Goal: Task Accomplishment & Management: Use online tool/utility

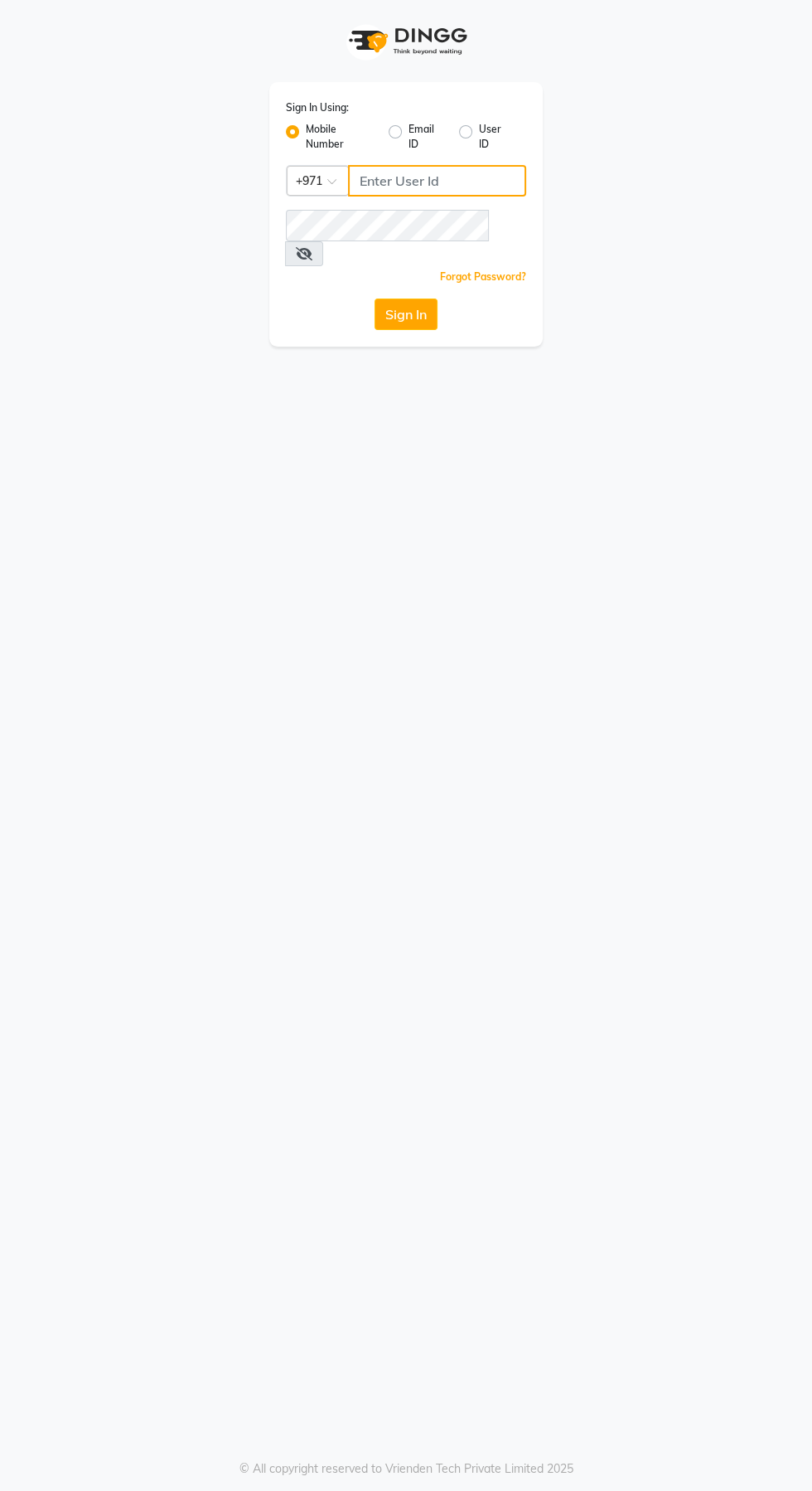
click at [420, 183] on input "Username" at bounding box center [437, 181] width 178 height 32
type input "526006747"
click at [375, 299] on button "Sign In" at bounding box center [406, 315] width 63 height 32
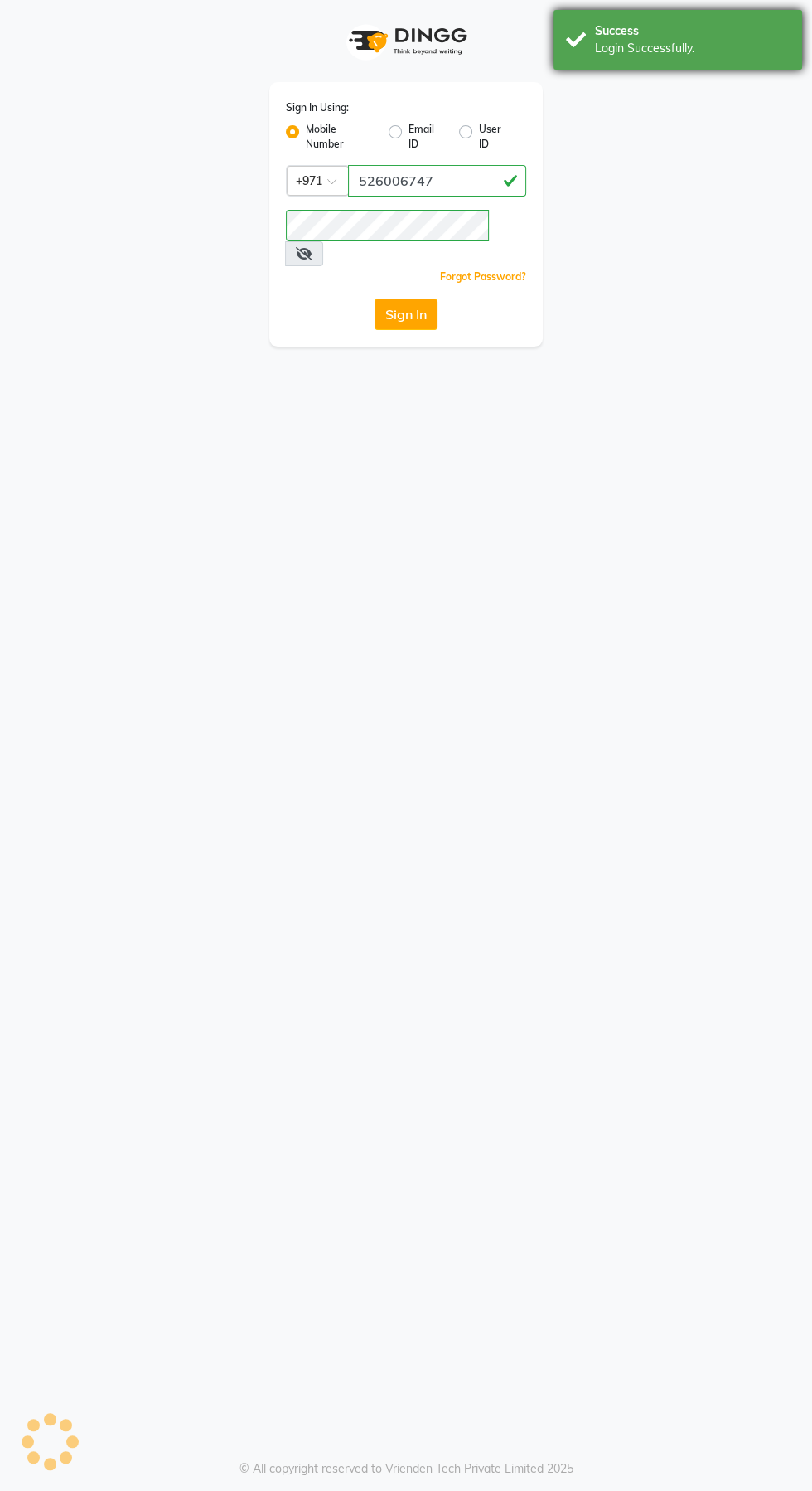
click at [738, 17] on div "Success Login Successfully." at bounding box center [677, 40] width 249 height 60
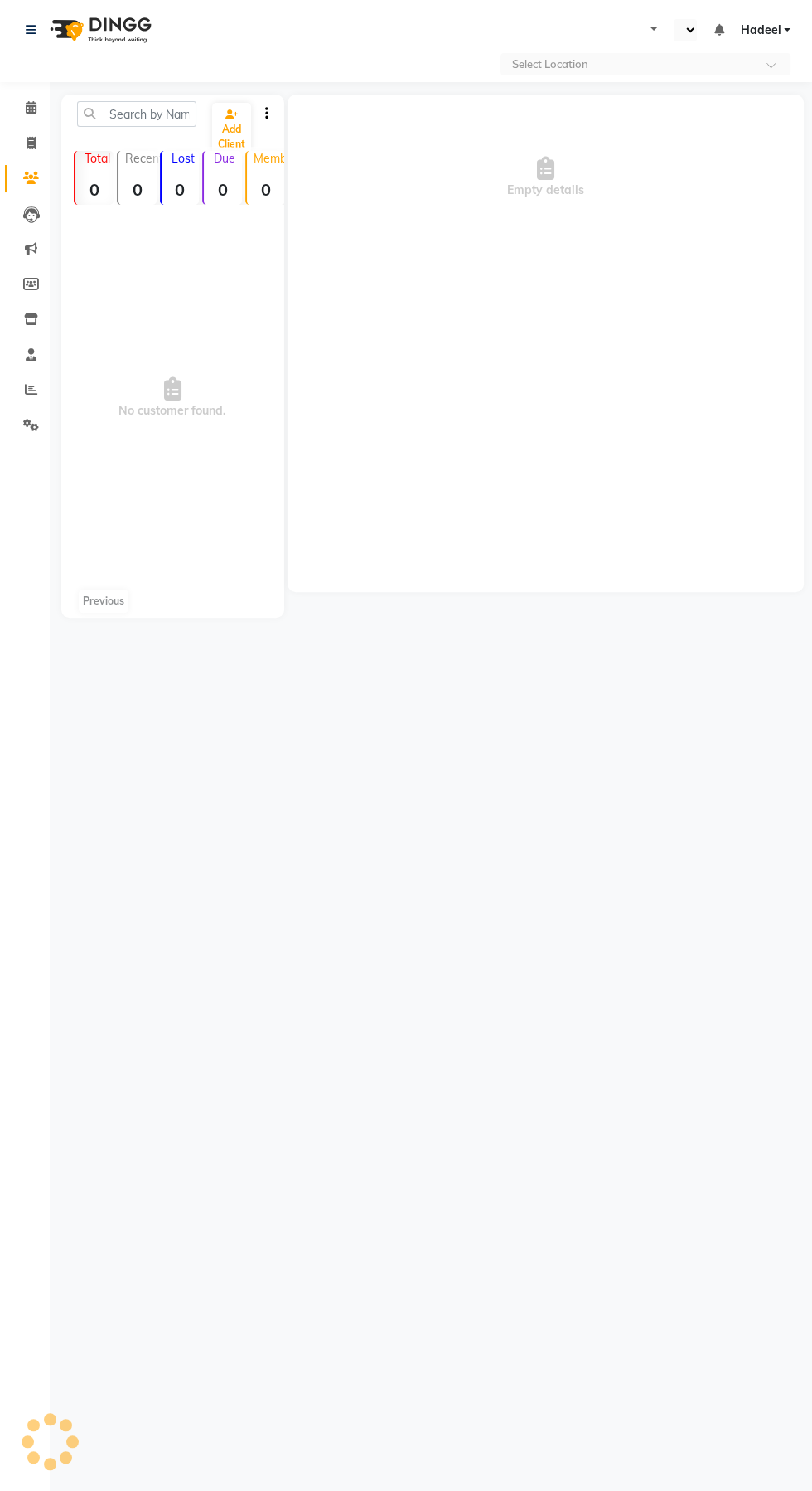
select select "en"
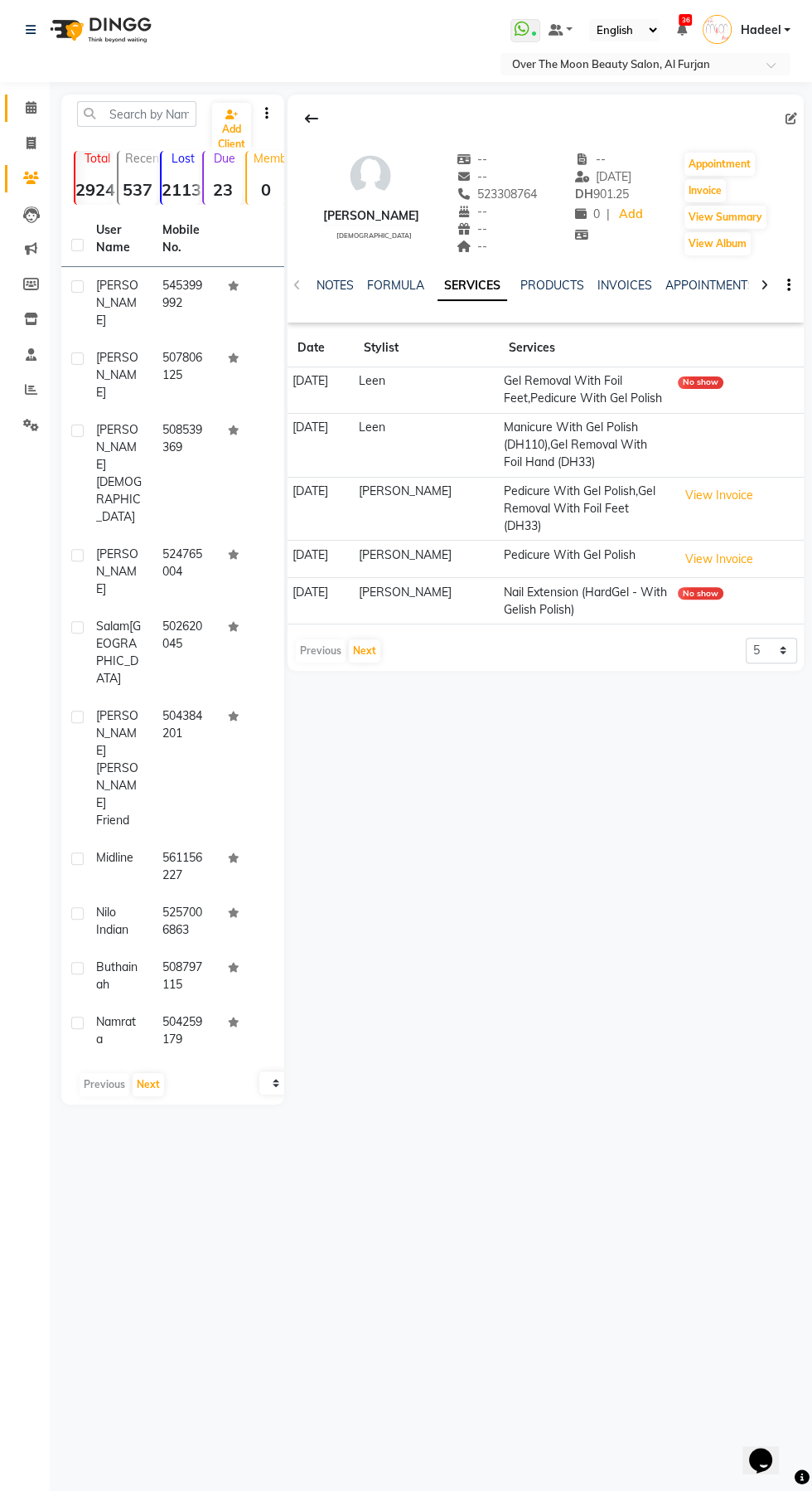
click at [38, 111] on span at bounding box center [31, 108] width 29 height 19
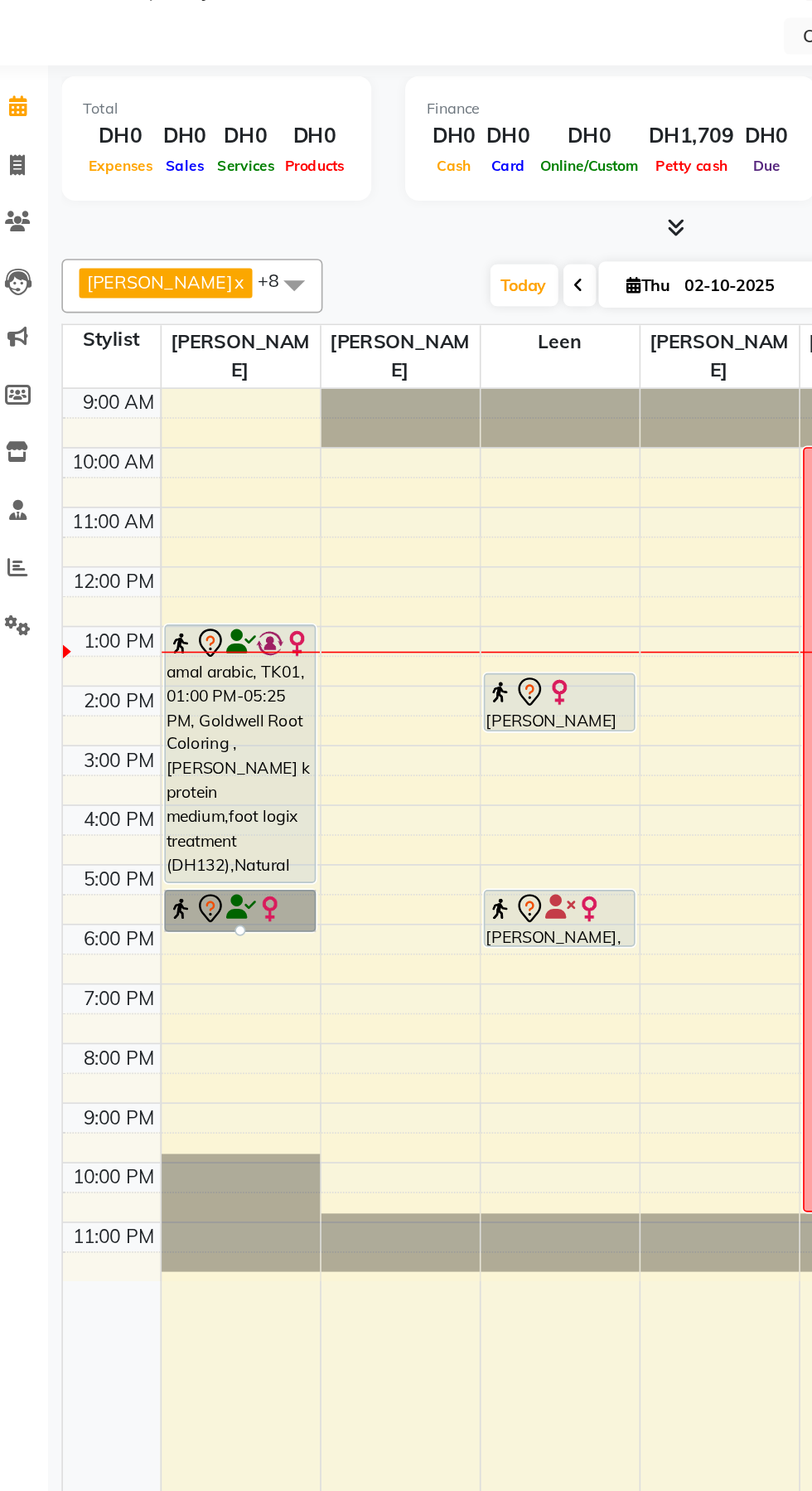
click at [167, 609] on div at bounding box center [167, 612] width 7 height 7
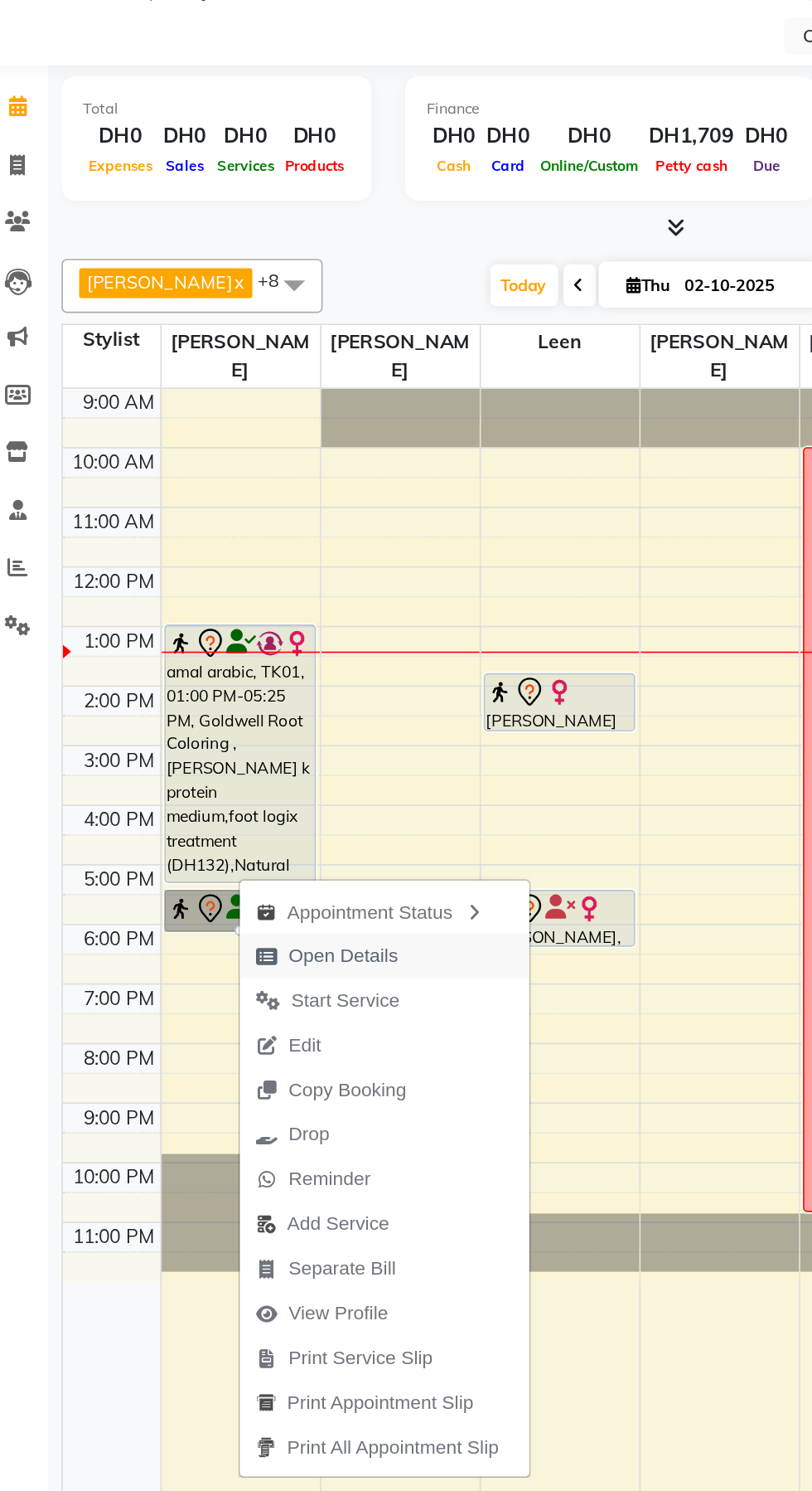
click at [256, 634] on span "Open Details" at bounding box center [230, 627] width 67 height 17
select select "7"
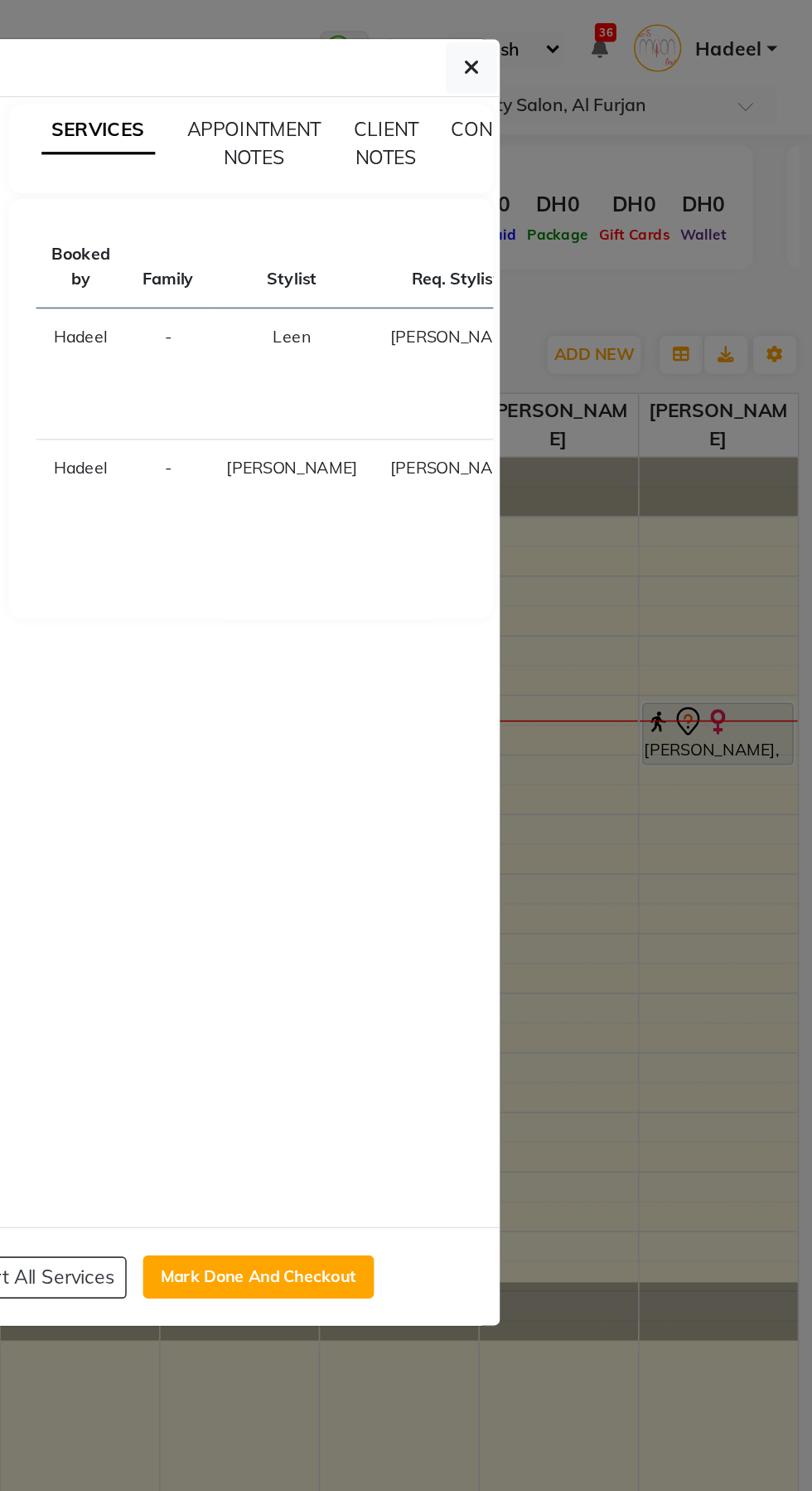
click at [552, 878] on ngb-modal-window "Client Detail [PERSON_NAME] 585934626 Wallet DH0 Deposit Amount DH0 Select IN S…" at bounding box center [406, 746] width 812 height 1491
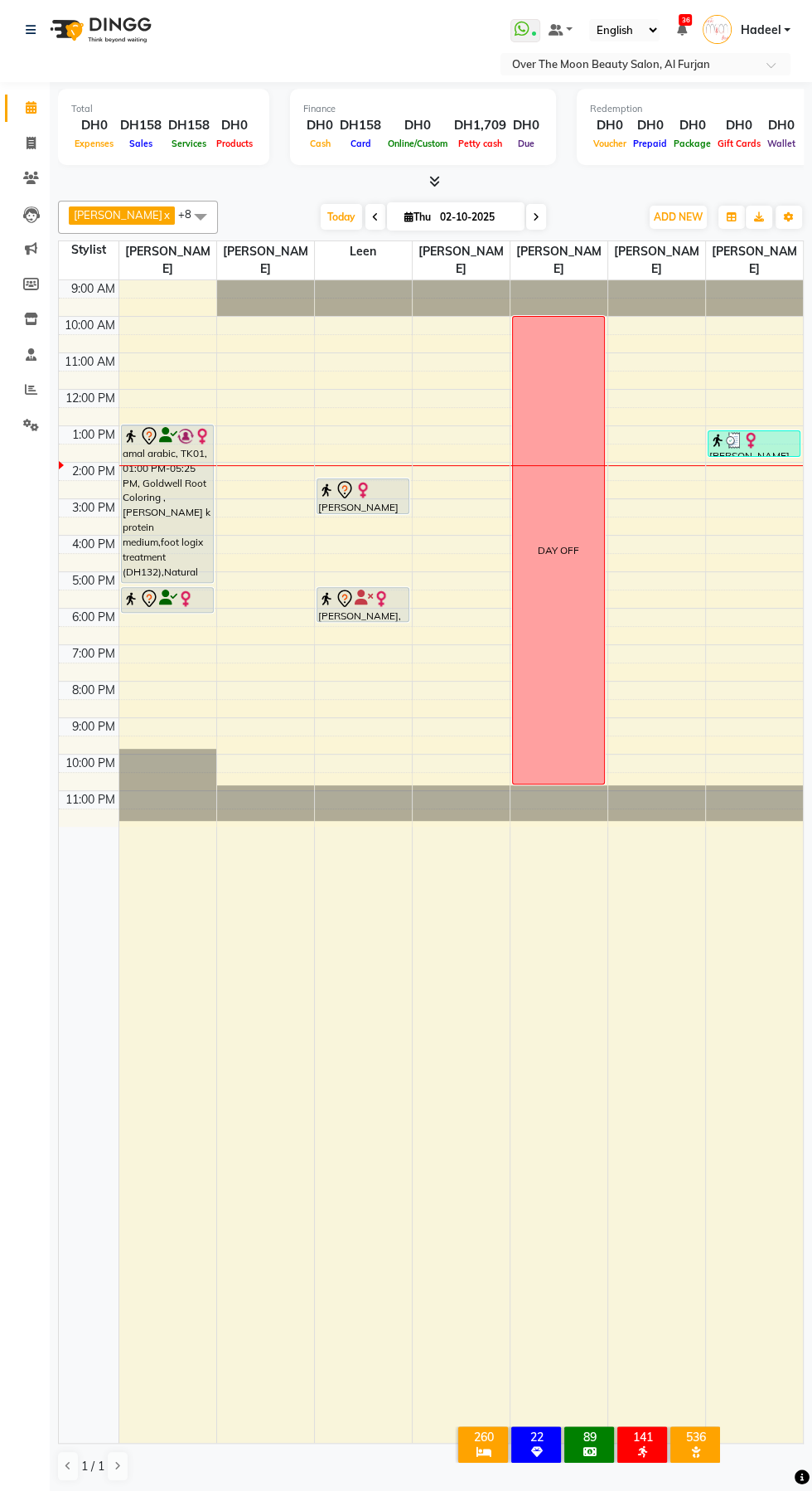
click at [747, 431] on div "Lilia, TK04, 01:10 PM-01:55 PM, Hair Cut" at bounding box center [754, 443] width 92 height 25
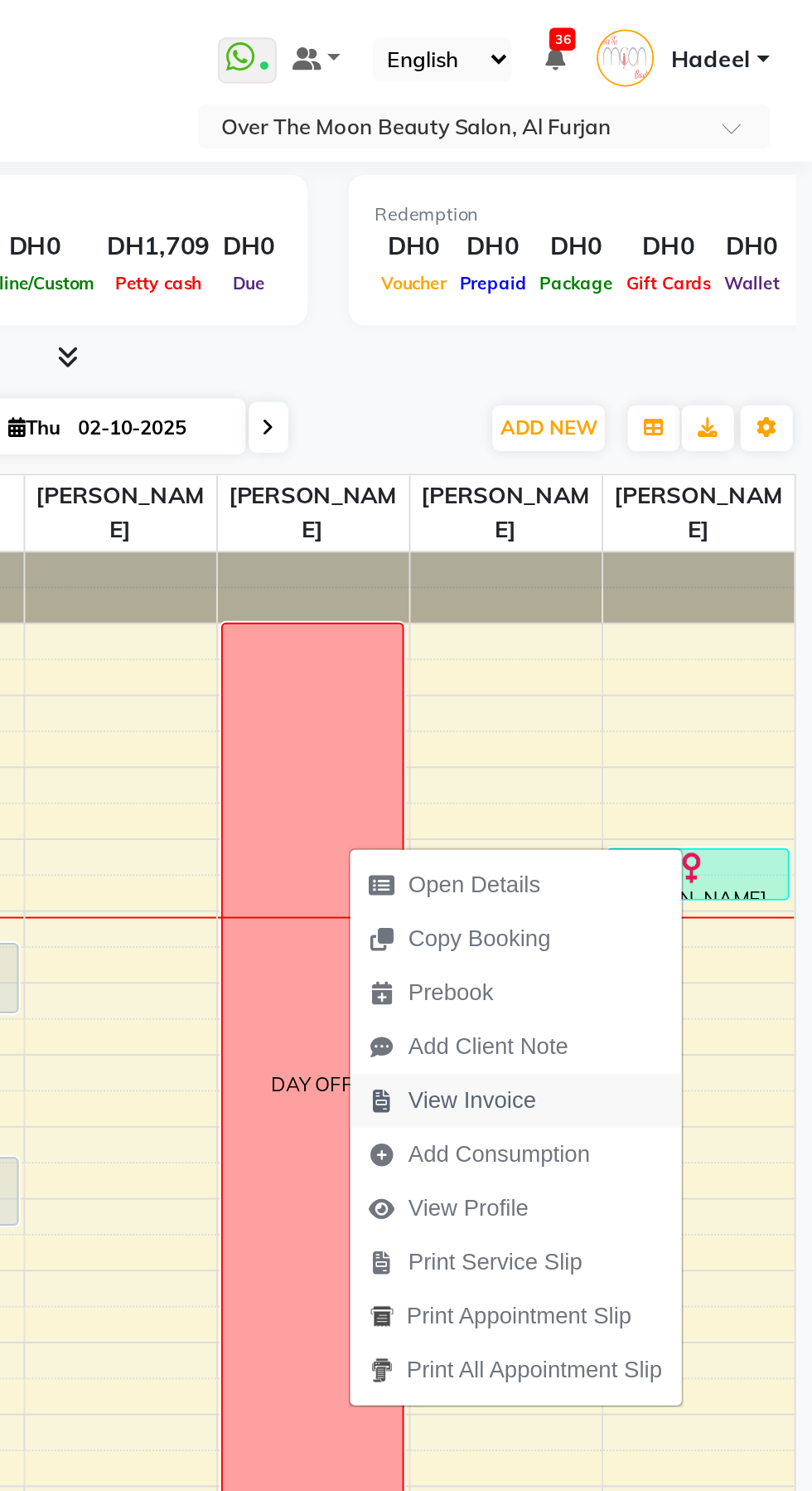
click at [644, 560] on span "View Invoice" at bounding box center [639, 558] width 65 height 17
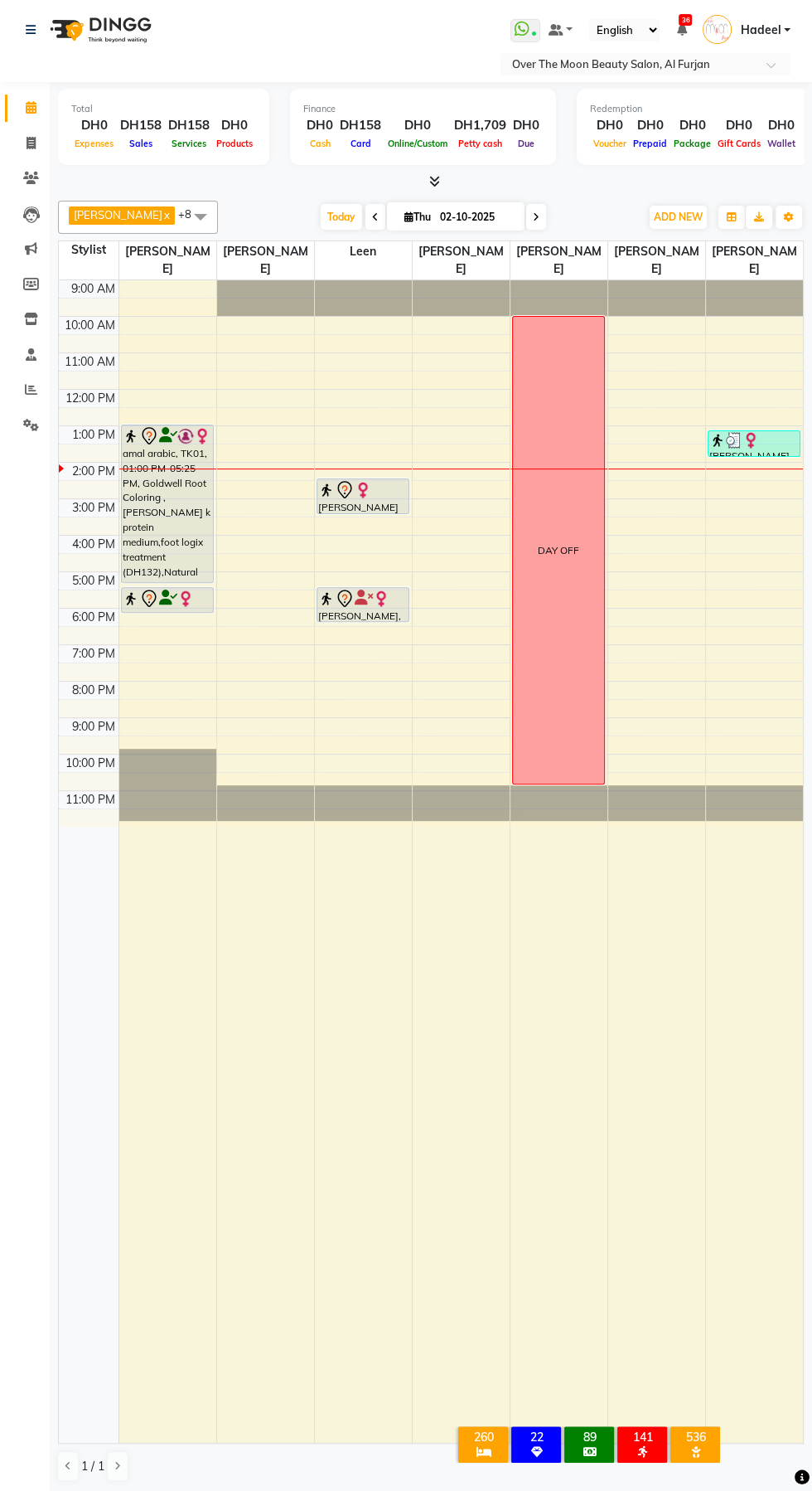
click at [526, 209] on span at bounding box center [536, 217] width 20 height 26
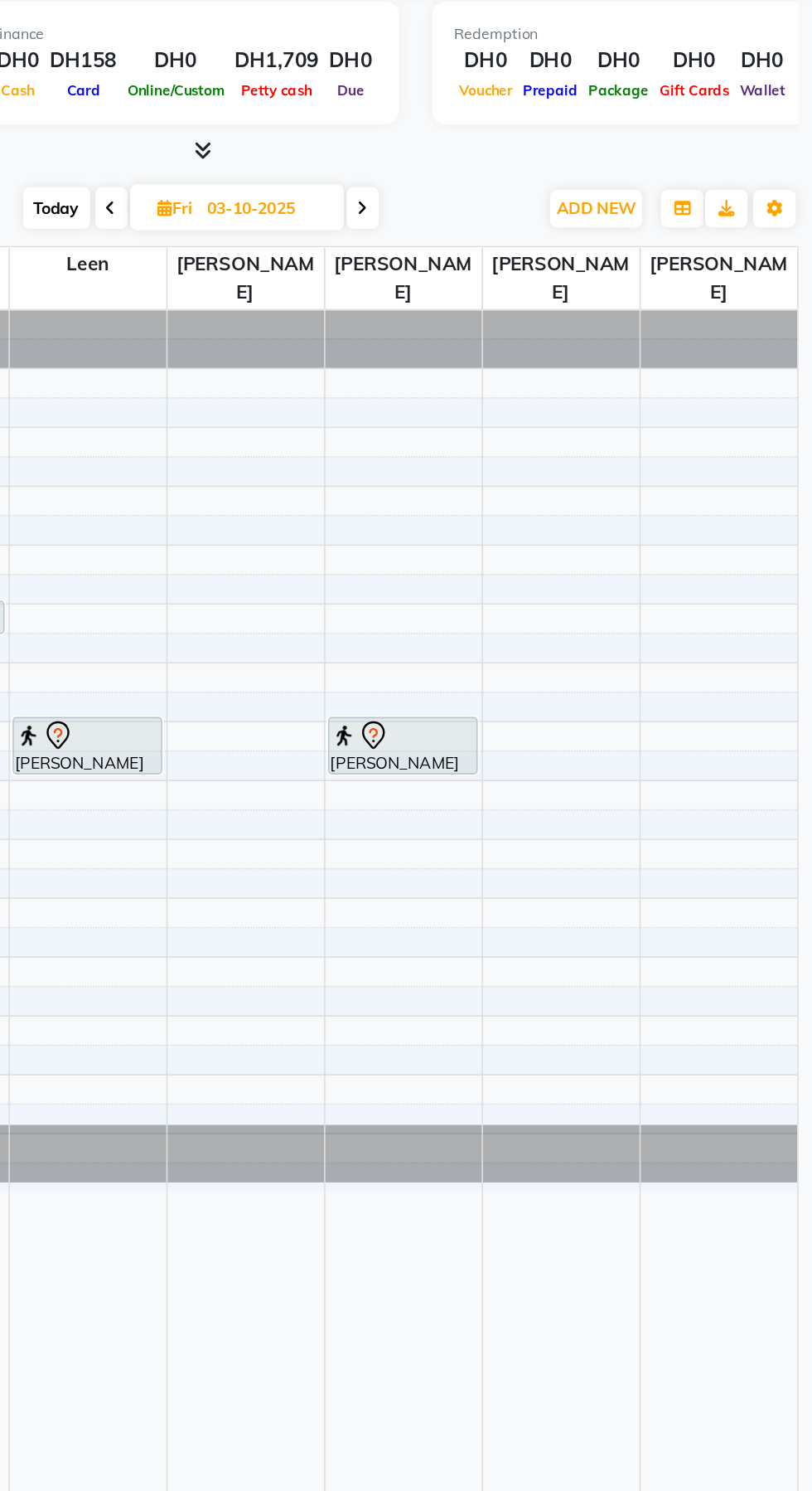
click at [523, 217] on span at bounding box center [533, 217] width 20 height 26
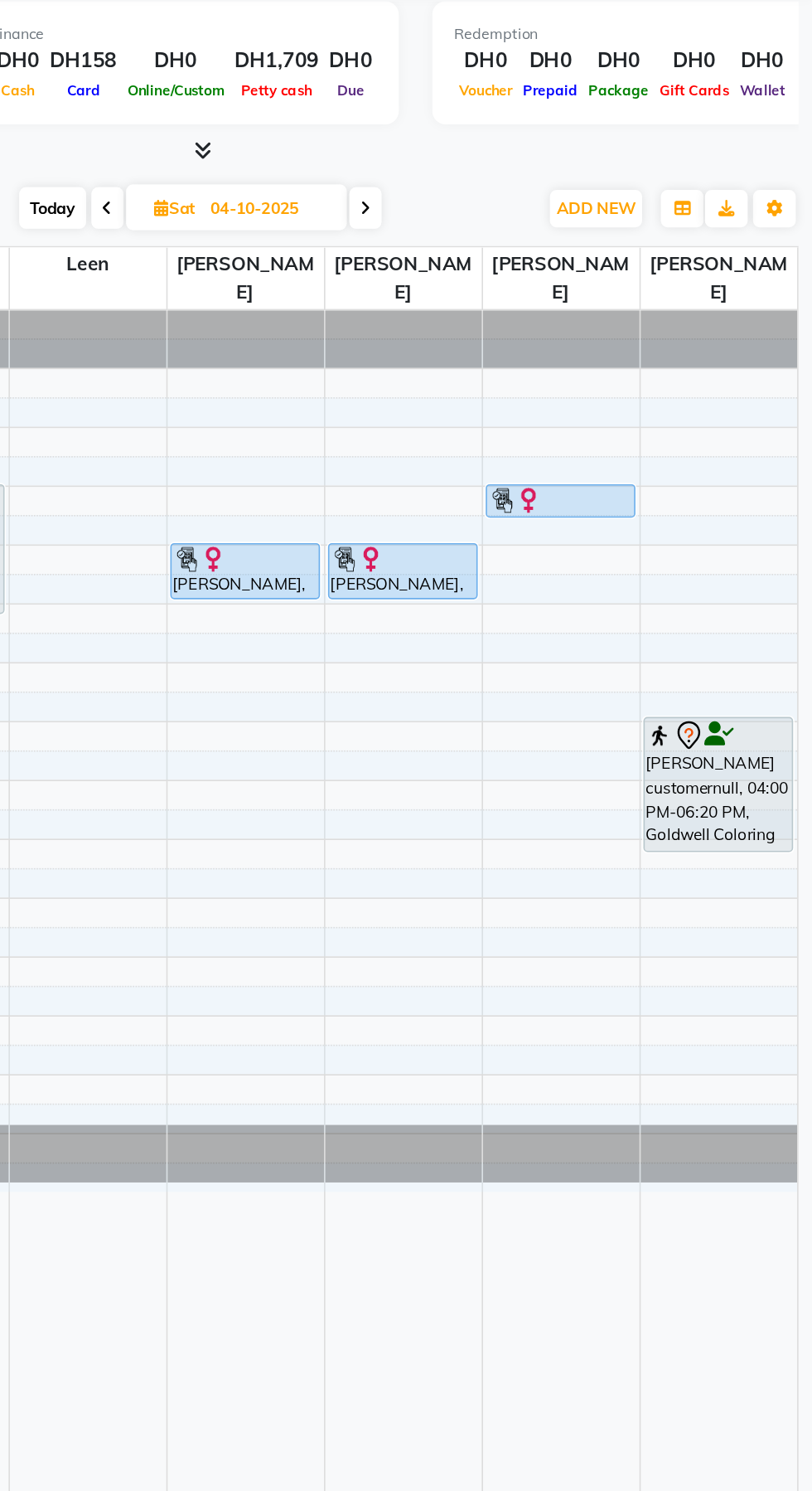
click at [532, 217] on icon at bounding box center [535, 217] width 7 height 10
type input "05-10-2025"
